Goal: Task Accomplishment & Management: Use online tool/utility

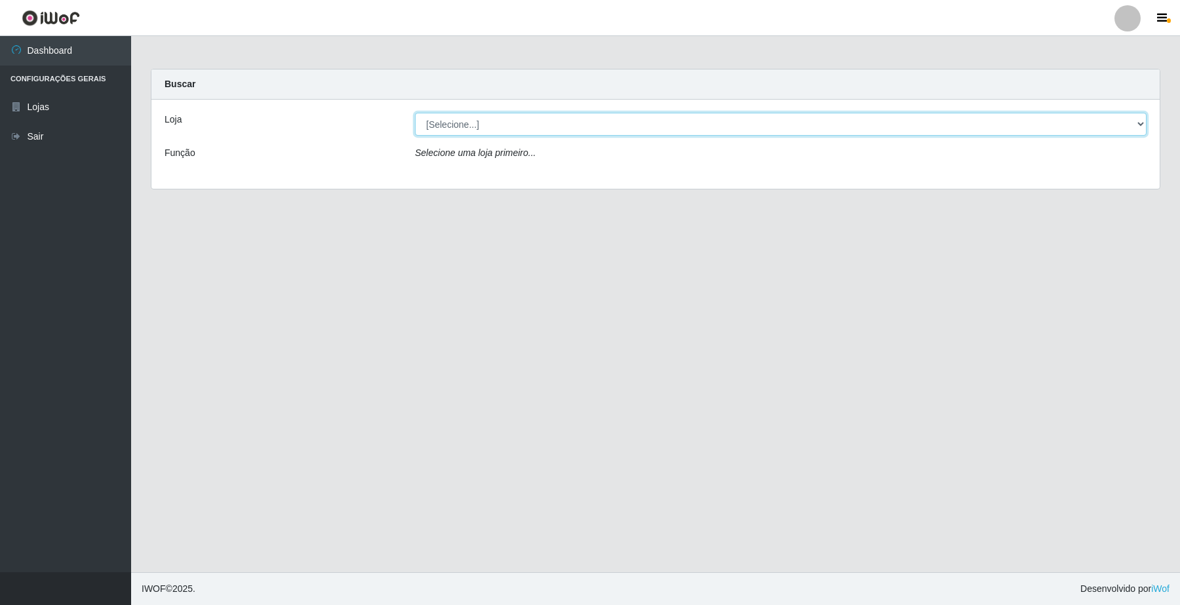
click at [482, 128] on select "[Selecione...] O Filezão - Centenário" at bounding box center [780, 124] width 731 height 23
select select "203"
click at [415, 113] on select "[Selecione...] O Filezão - Centenário" at bounding box center [780, 124] width 731 height 23
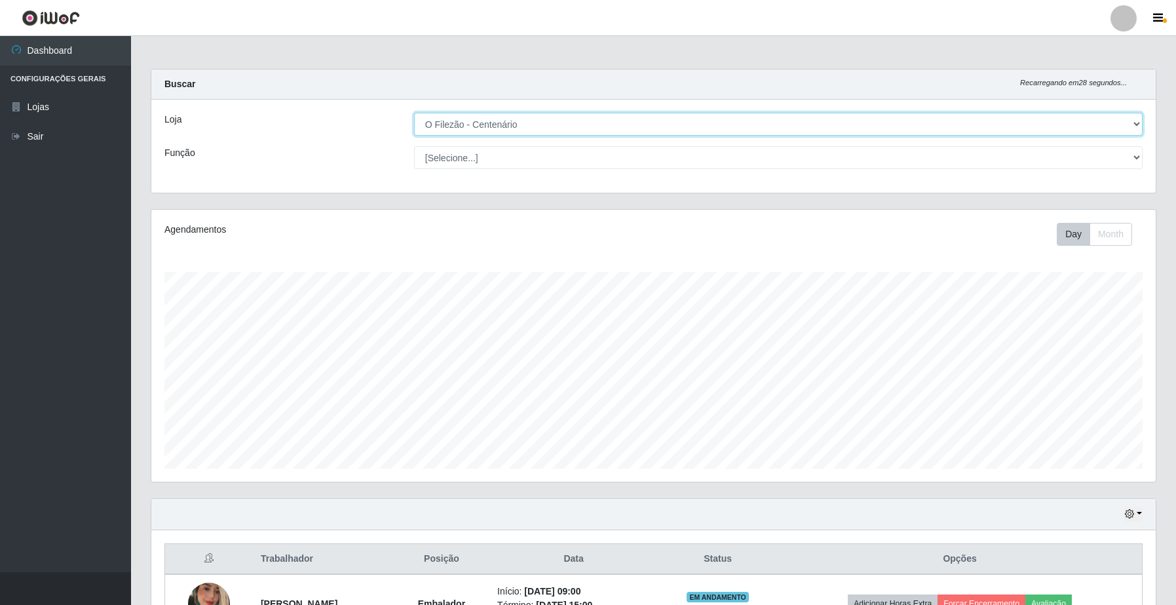
scroll to position [208, 0]
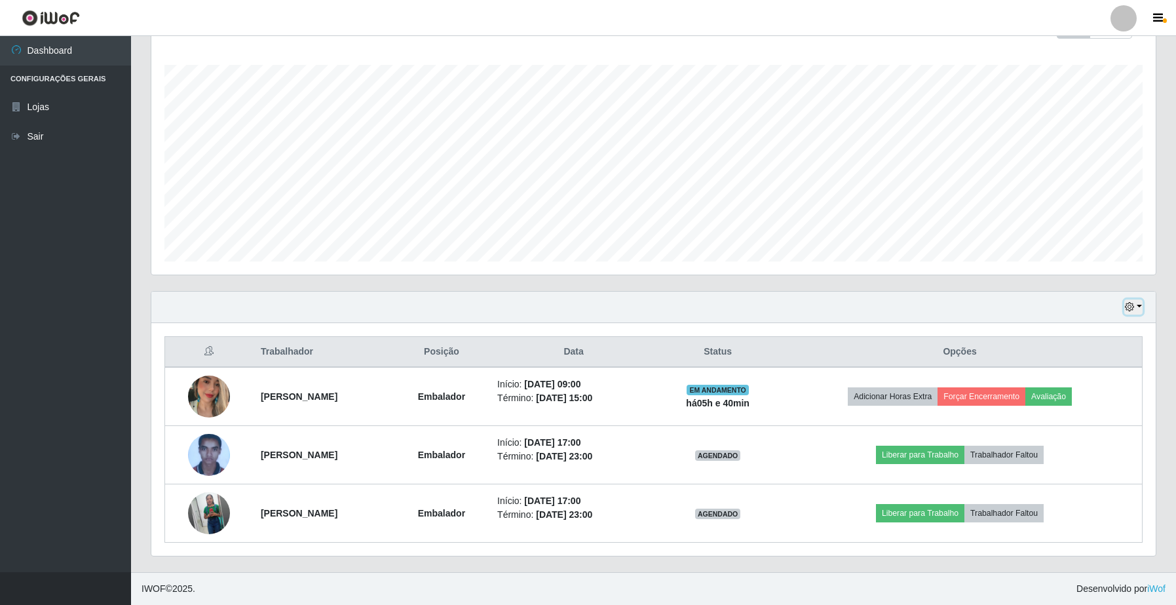
click at [1142, 303] on button "button" at bounding box center [1134, 307] width 18 height 15
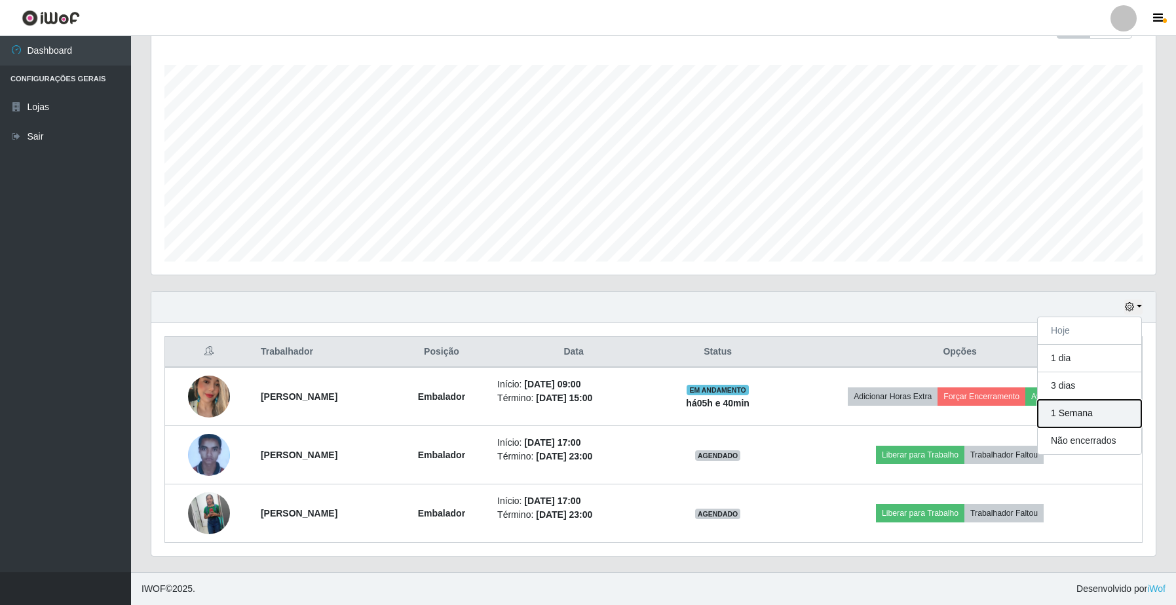
click at [1072, 408] on button "1 Semana" at bounding box center [1090, 414] width 104 height 28
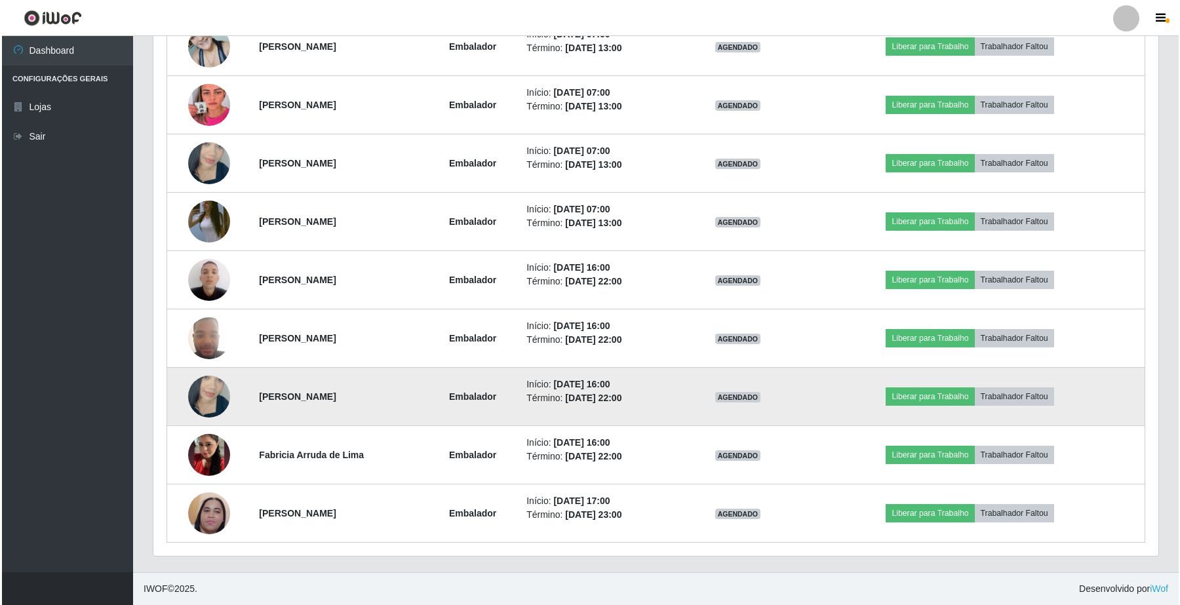
scroll to position [653, 0]
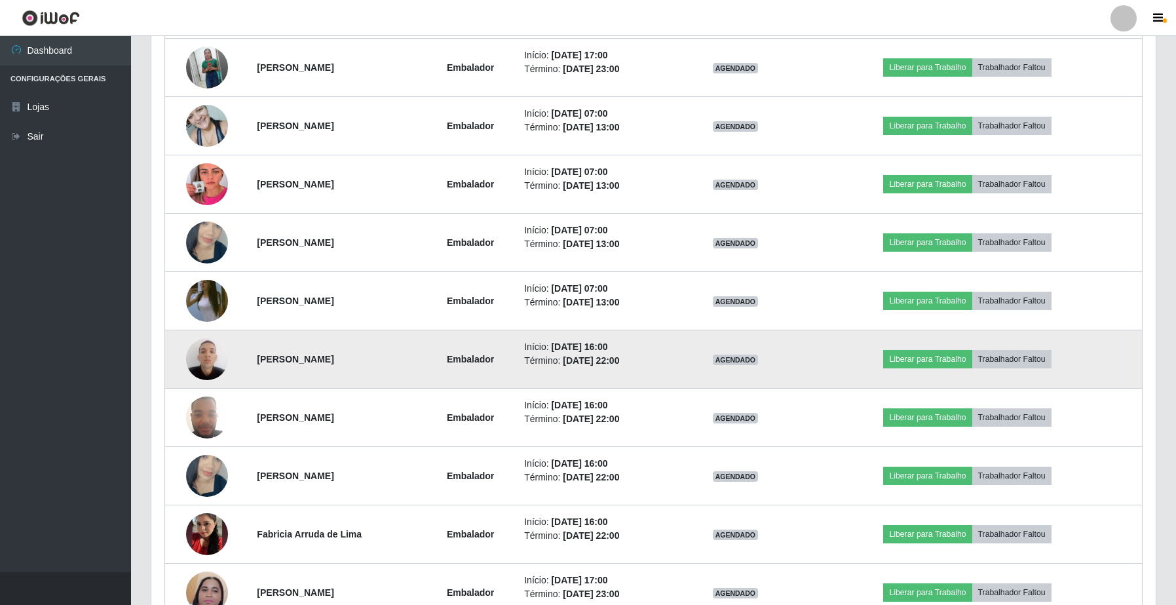
click at [206, 366] on img at bounding box center [207, 359] width 42 height 56
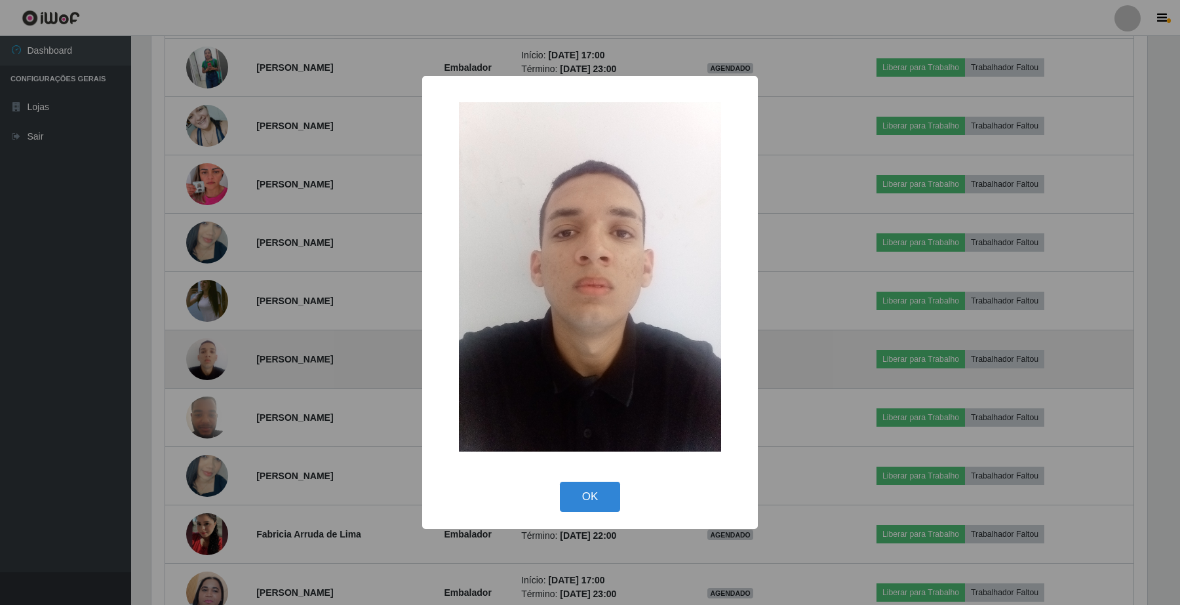
click at [206, 366] on div "× OK Cancel" at bounding box center [590, 302] width 1180 height 605
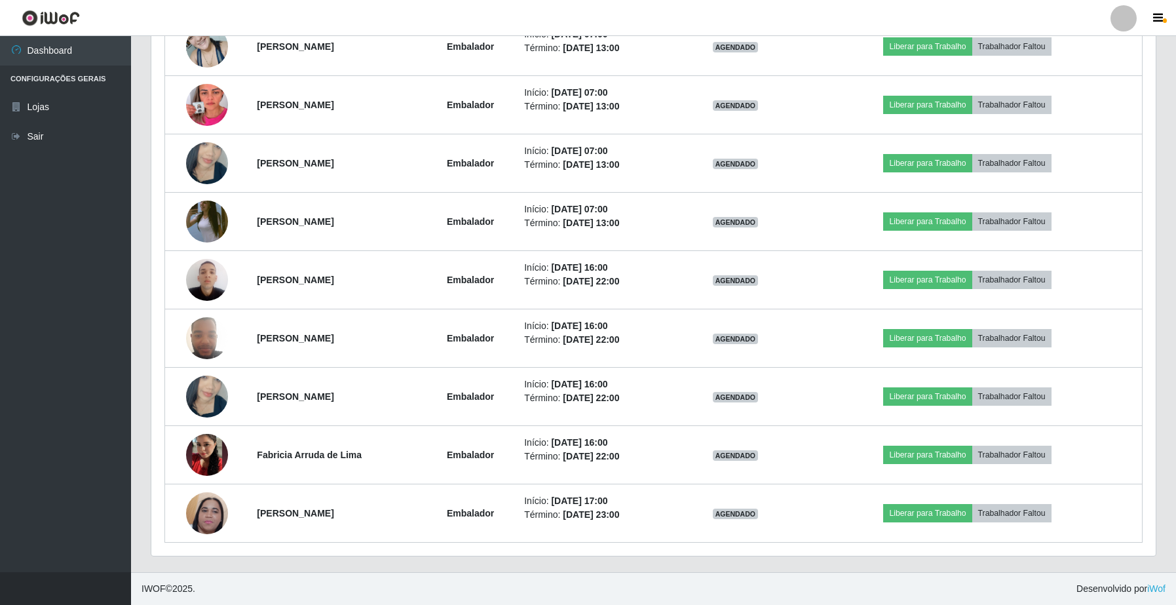
scroll to position [243, 0]
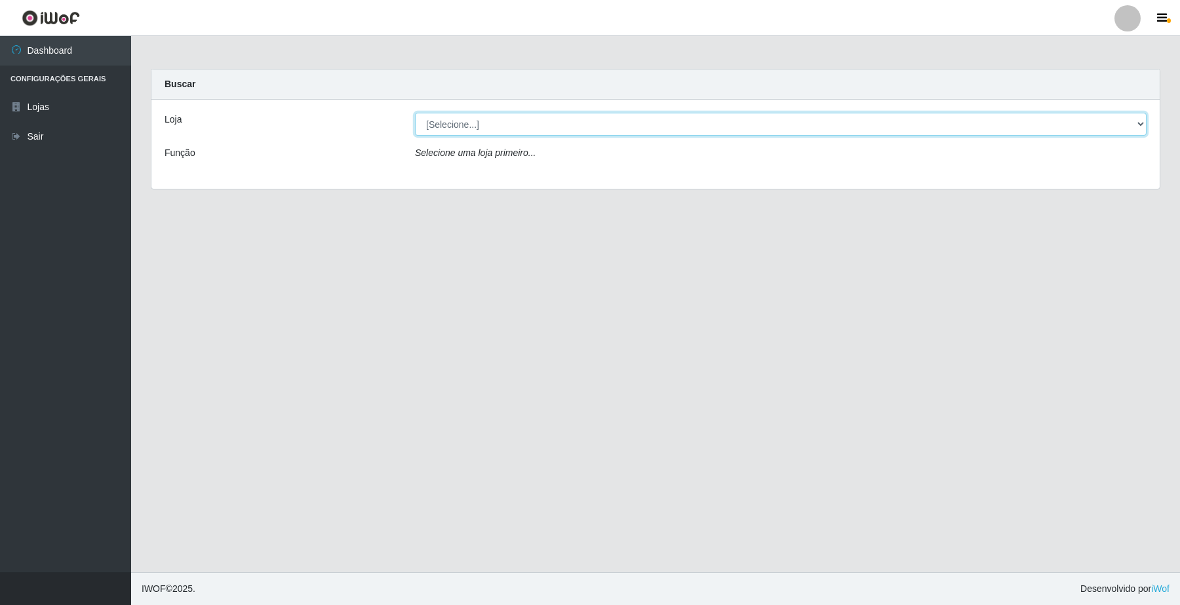
click at [501, 125] on select "[Selecione...] O Filezão - Centenário" at bounding box center [780, 124] width 731 height 23
select select "203"
click at [415, 113] on select "[Selecione...] O Filezão - Centenário" at bounding box center [780, 124] width 731 height 23
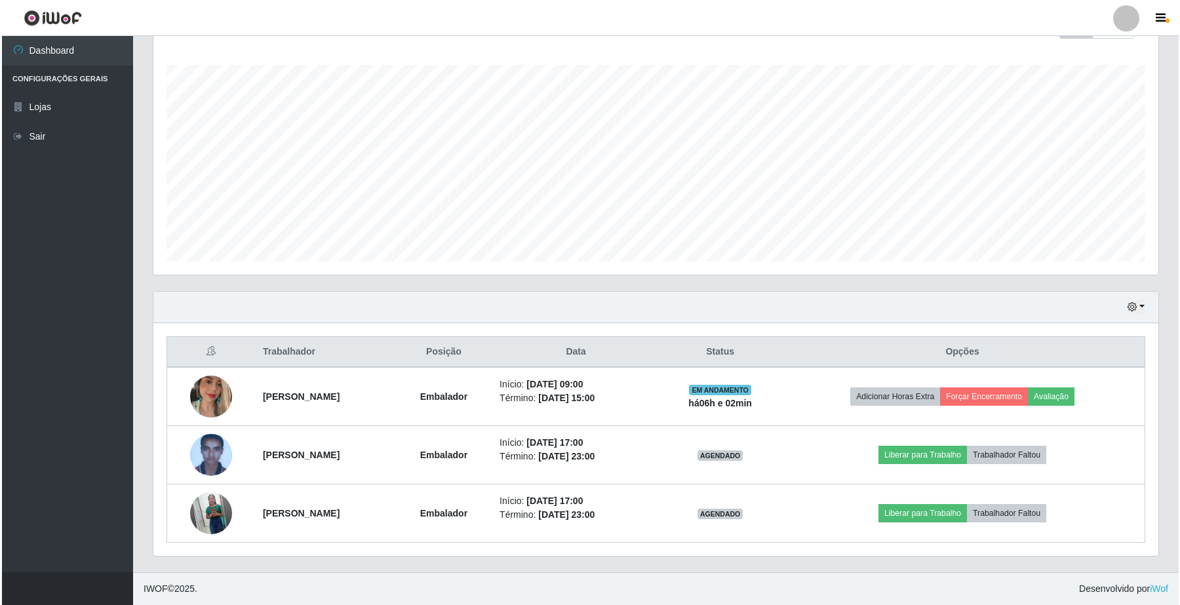
scroll to position [273, 1004]
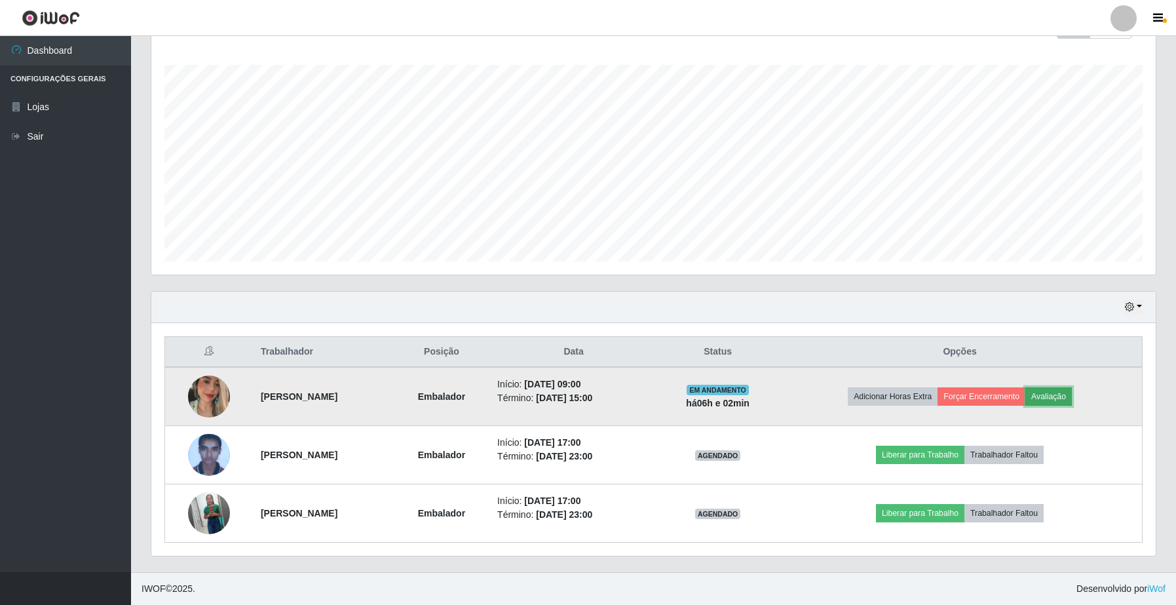
click at [1072, 393] on button "Avaliação" at bounding box center [1049, 396] width 47 height 18
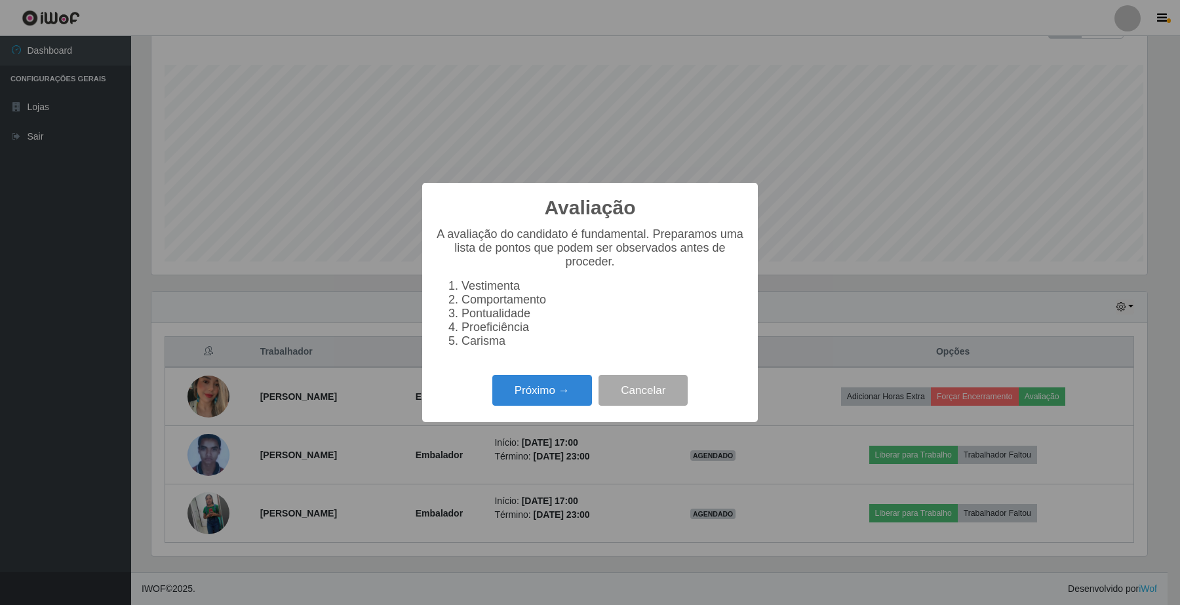
scroll to position [273, 995]
click at [532, 385] on button "Próximo →" at bounding box center [542, 390] width 100 height 31
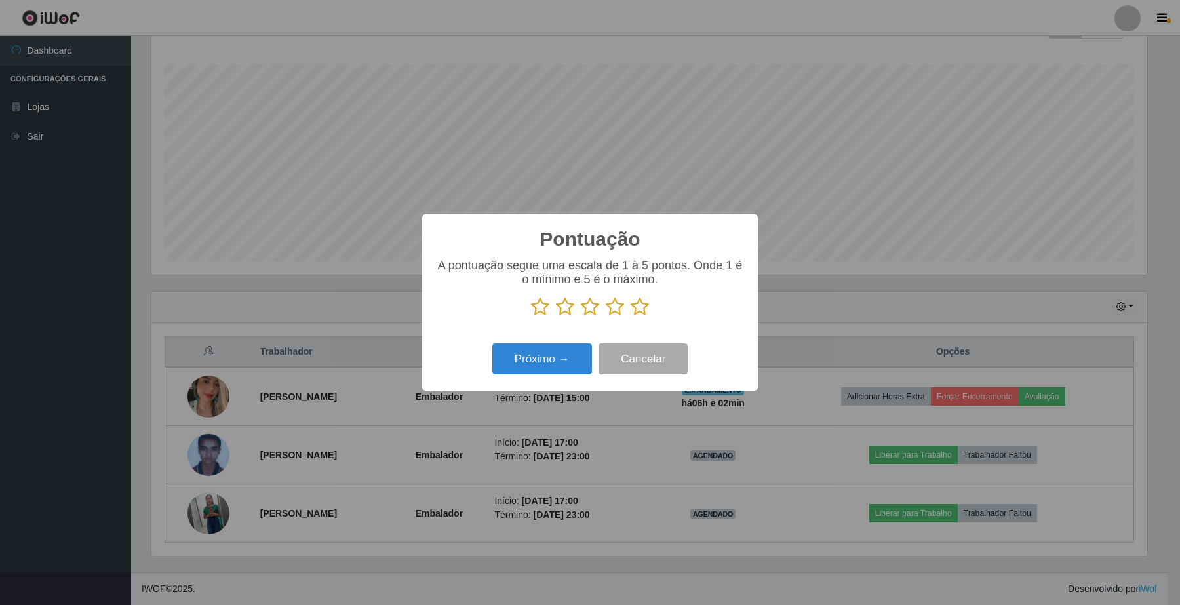
click at [640, 316] on icon at bounding box center [639, 307] width 18 height 20
click at [630, 317] on input "radio" at bounding box center [630, 317] width 0 height 0
click at [545, 364] on button "Próximo →" at bounding box center [542, 358] width 100 height 31
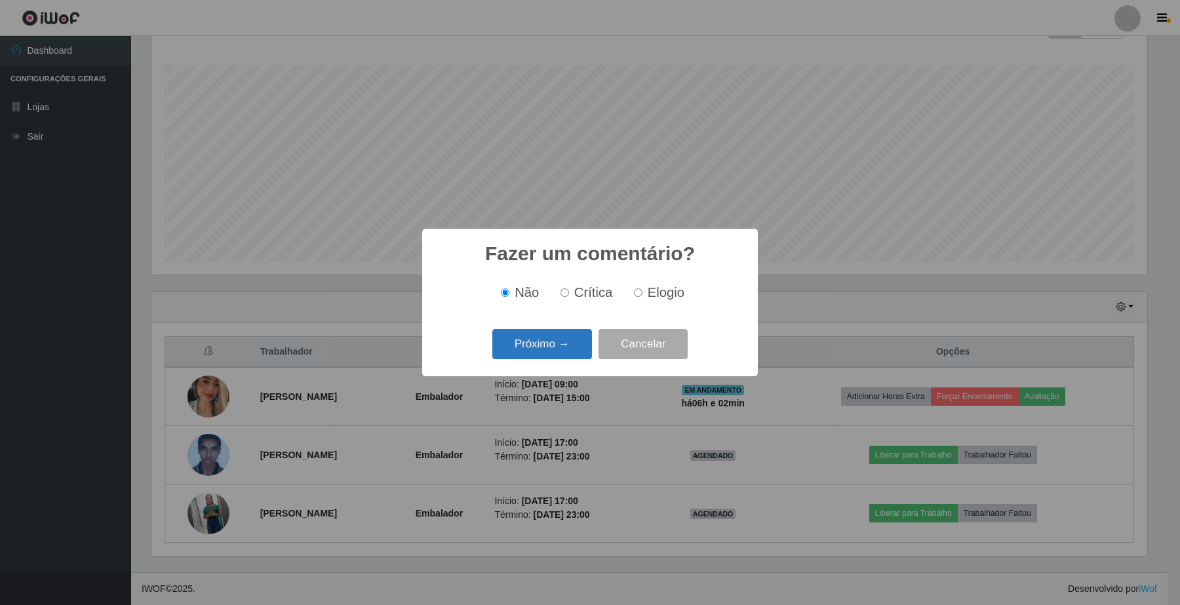
click at [575, 357] on button "Próximo →" at bounding box center [542, 344] width 100 height 31
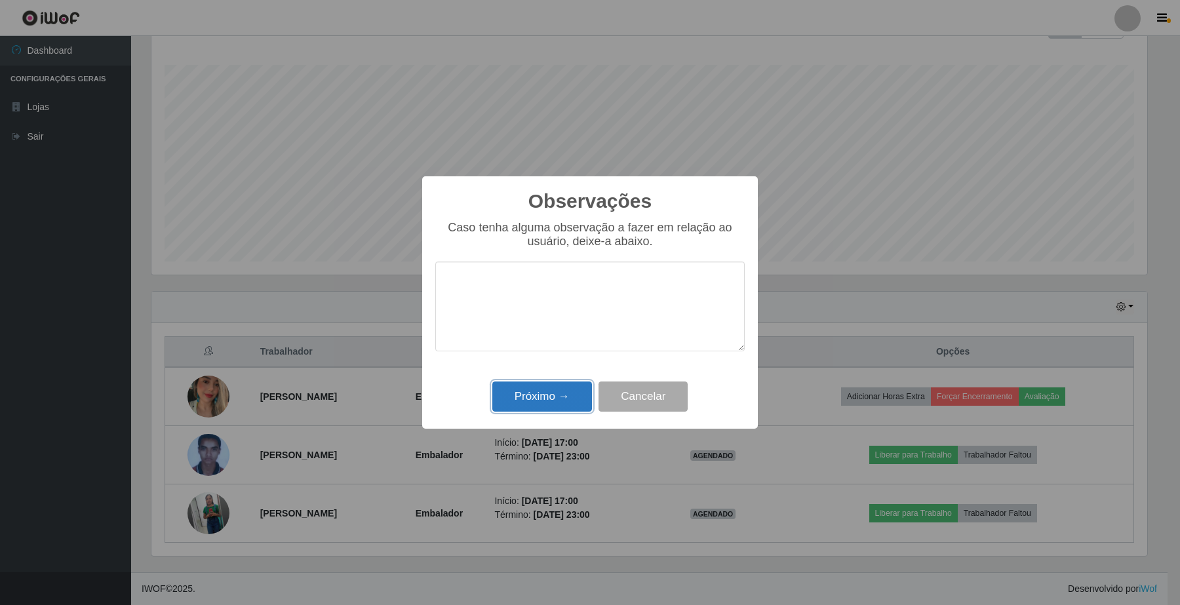
click at [552, 387] on button "Próximo →" at bounding box center [542, 396] width 100 height 31
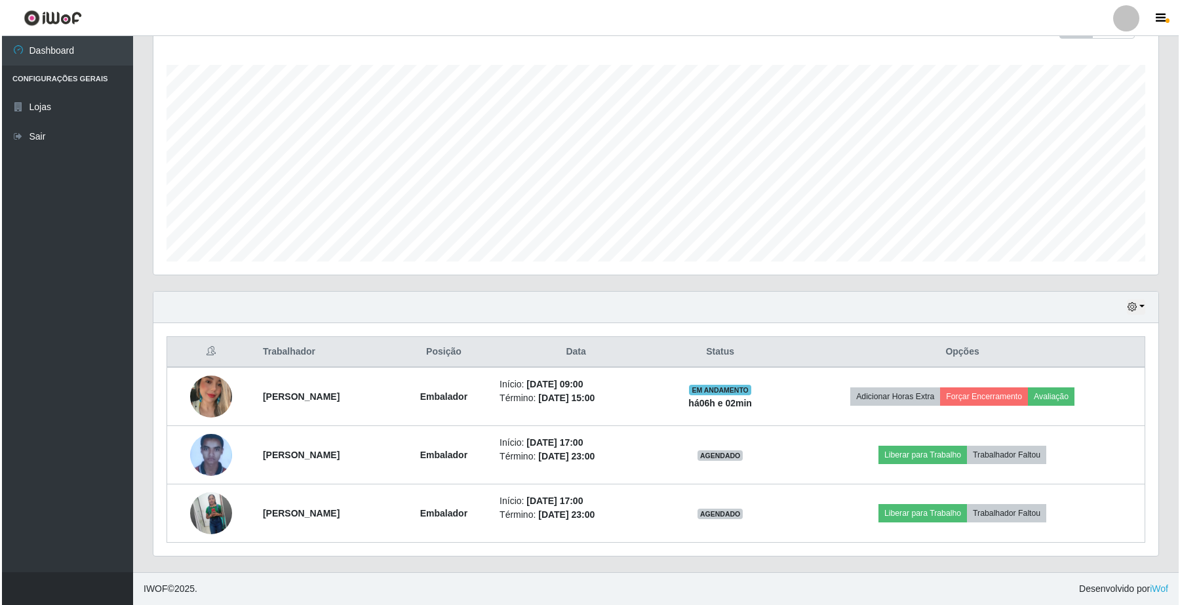
scroll to position [273, 1004]
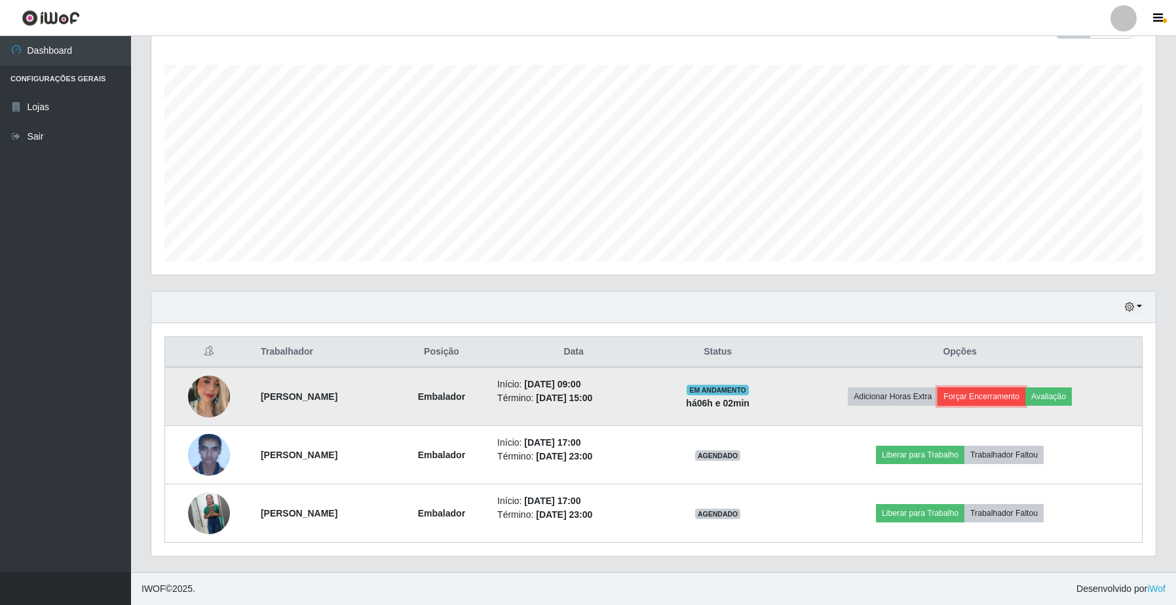
click at [999, 395] on button "Forçar Encerramento" at bounding box center [982, 396] width 88 height 18
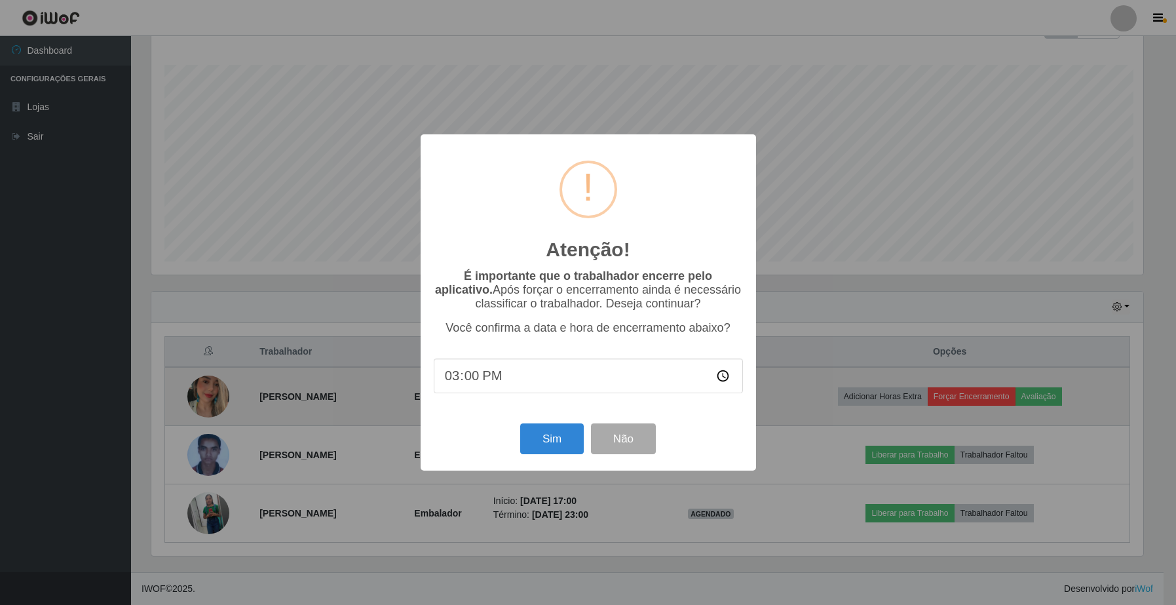
scroll to position [273, 995]
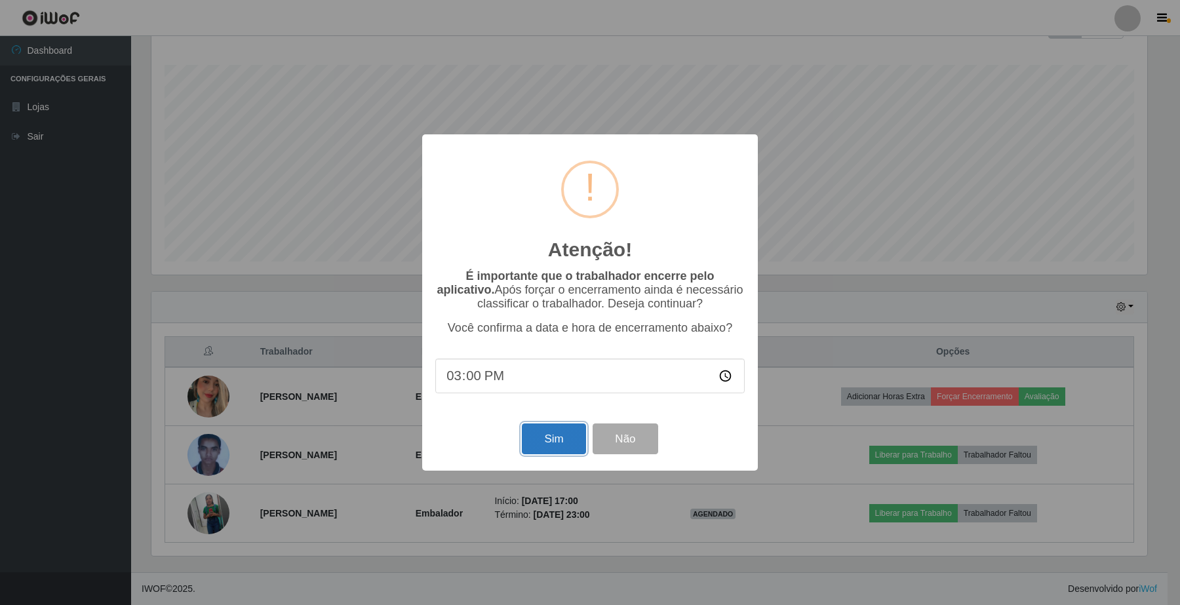
click at [570, 444] on button "Sim" at bounding box center [554, 438] width 64 height 31
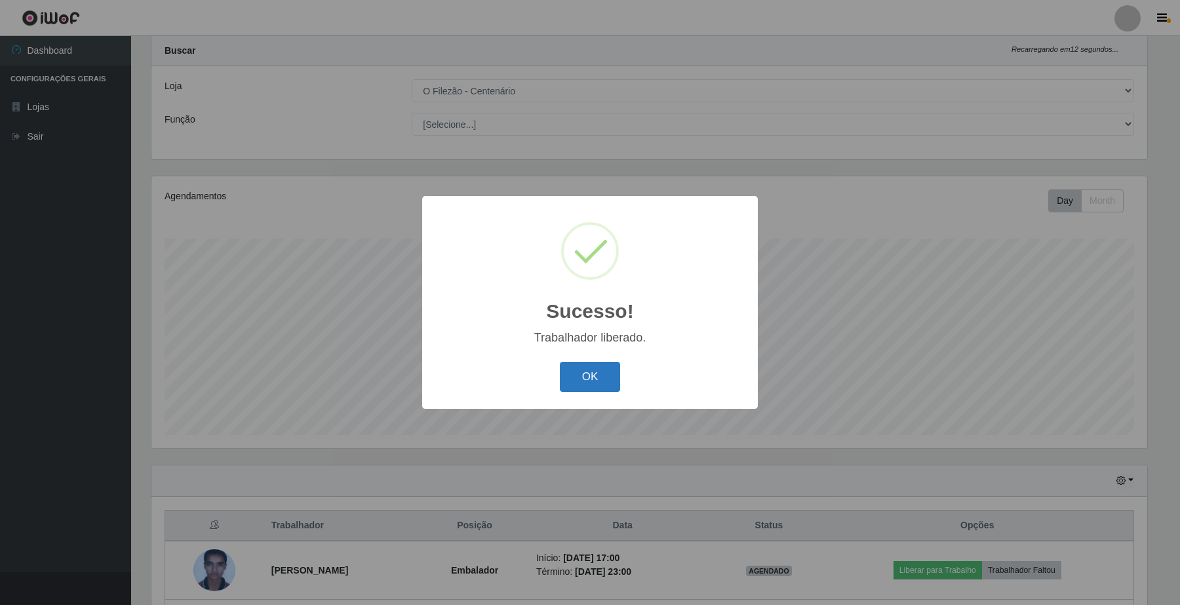
click at [601, 364] on button "OK" at bounding box center [590, 377] width 61 height 31
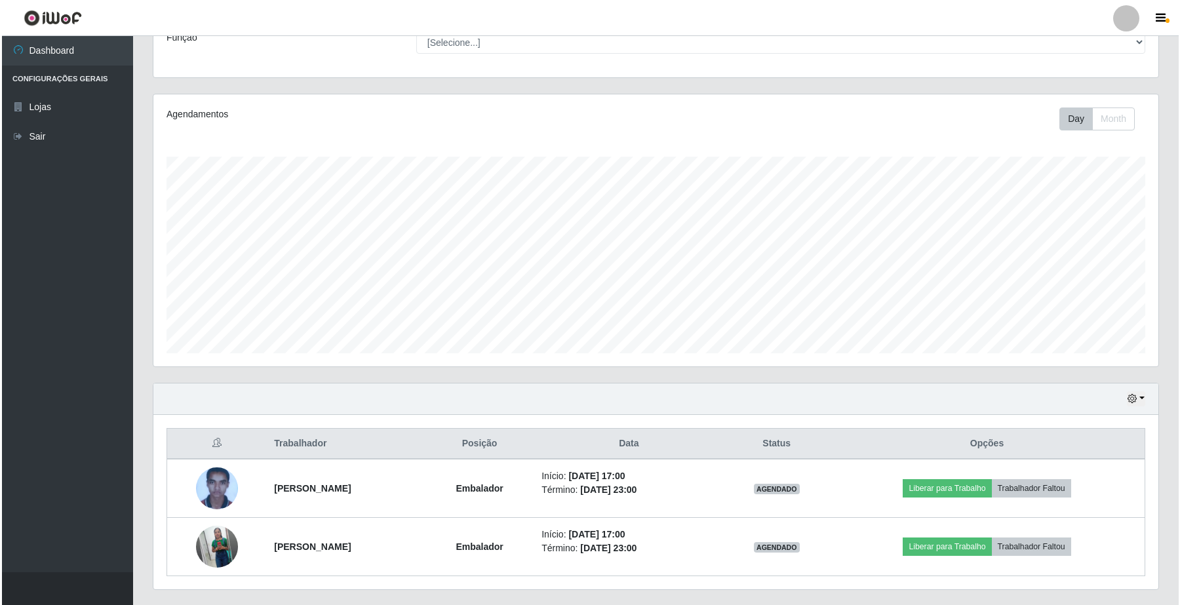
scroll to position [149, 0]
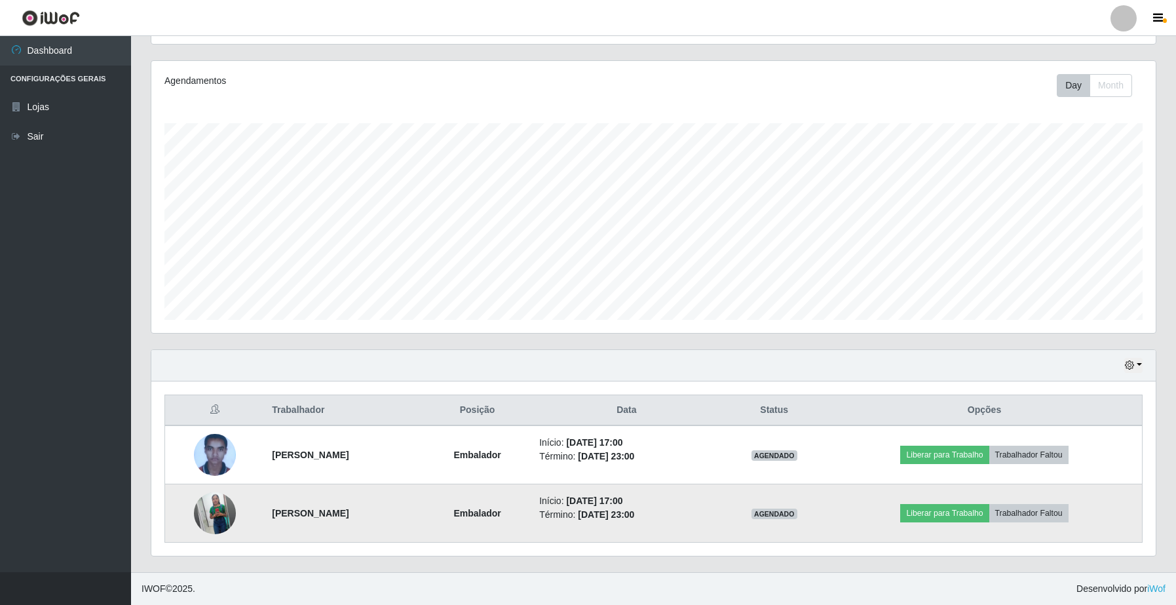
click at [195, 510] on img at bounding box center [215, 513] width 42 height 52
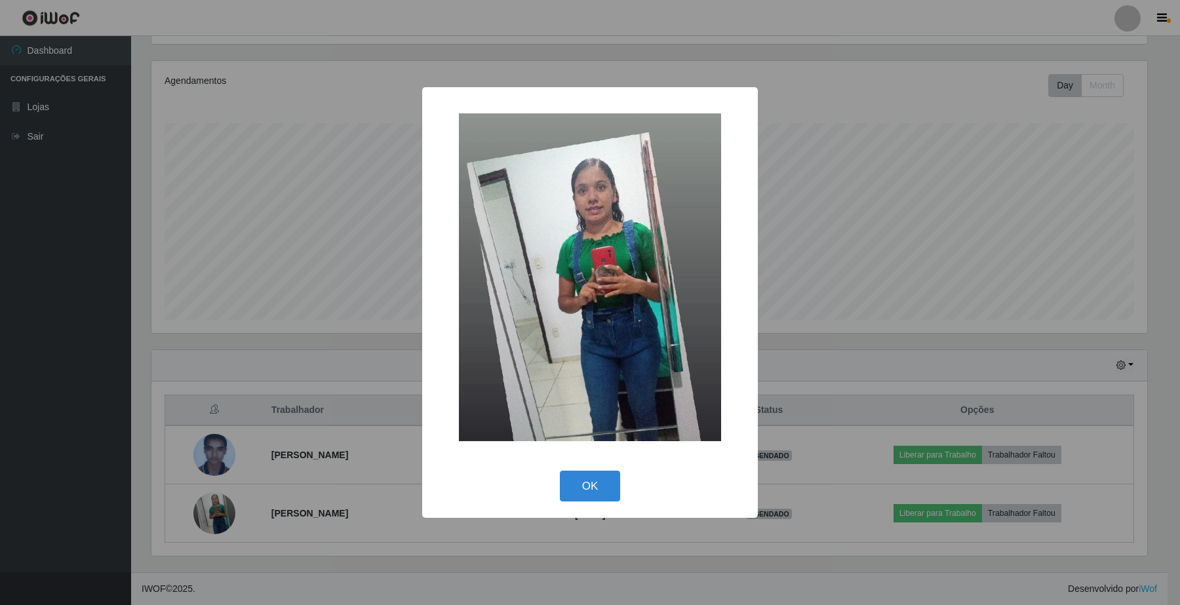
click at [194, 510] on div "× OK Cancel" at bounding box center [590, 302] width 1180 height 605
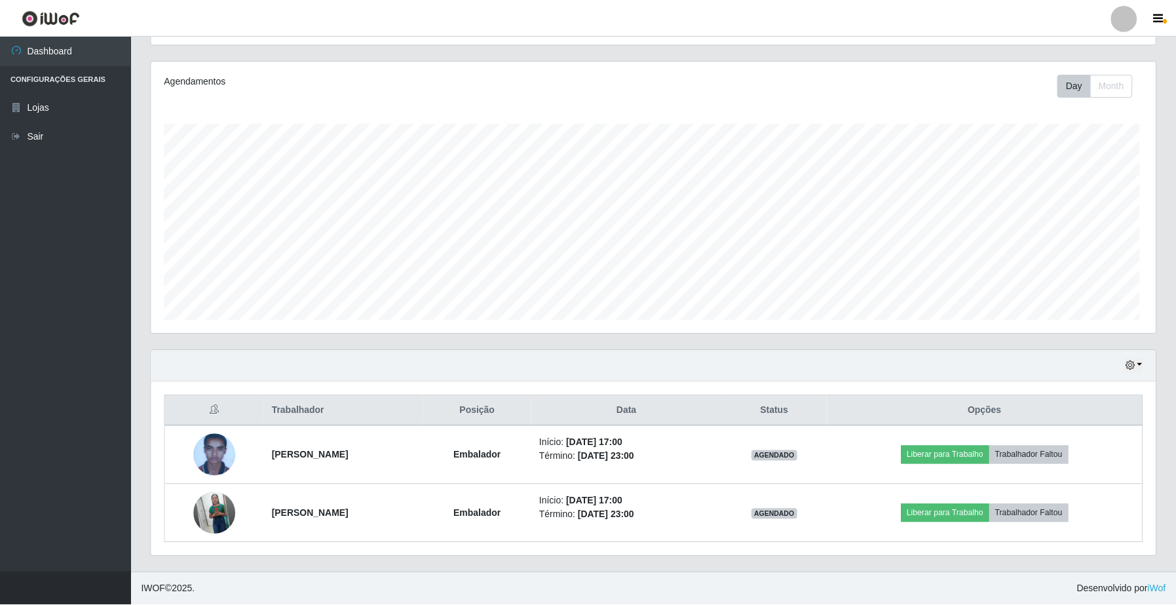
scroll to position [273, 1004]
